Goal: Navigation & Orientation: Find specific page/section

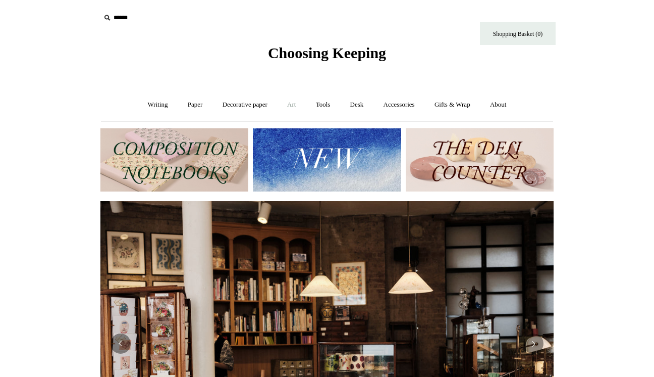
click at [292, 103] on link "Art +" at bounding box center [291, 104] width 27 height 27
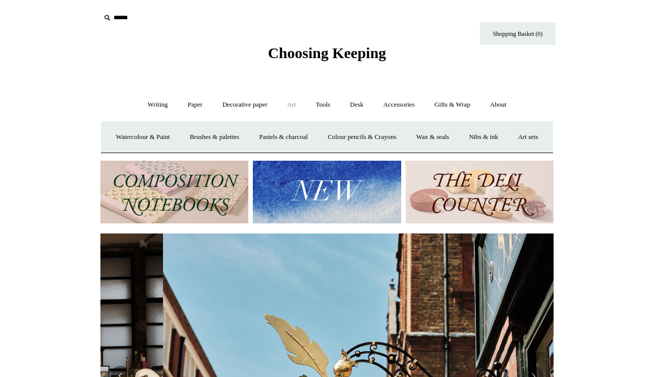
scroll to position [0, 453]
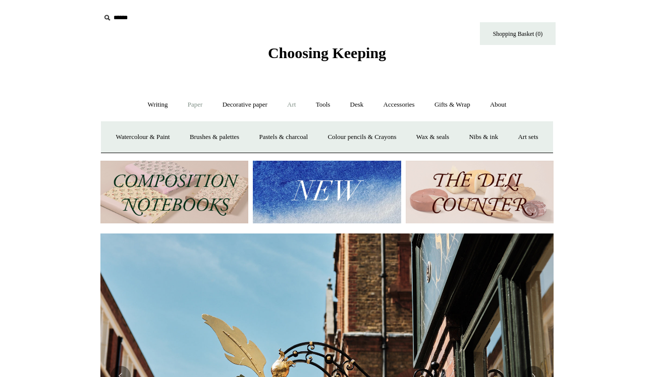
click at [189, 102] on link "Paper +" at bounding box center [195, 104] width 33 height 27
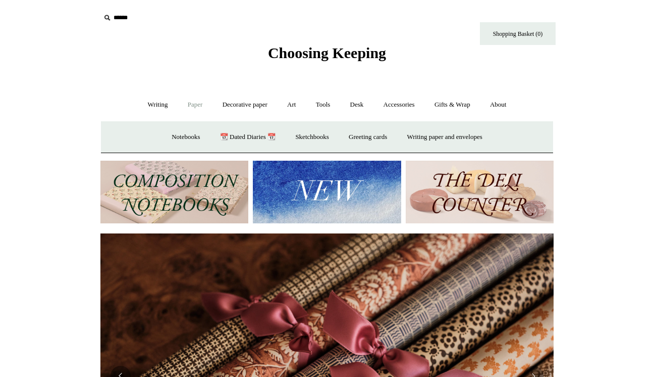
scroll to position [0, 907]
click at [313, 137] on link "Sketchbooks +" at bounding box center [312, 137] width 52 height 27
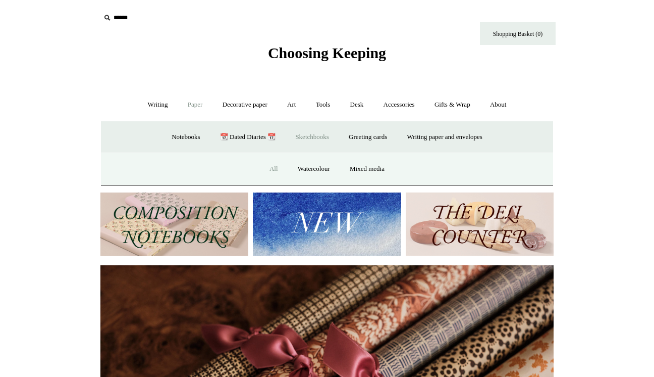
click at [273, 165] on link "All" at bounding box center [274, 169] width 27 height 27
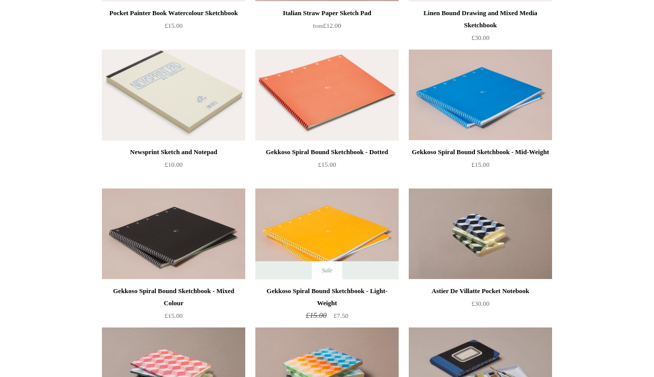
scroll to position [1071, 0]
